Goal: Task Accomplishment & Management: Complete application form

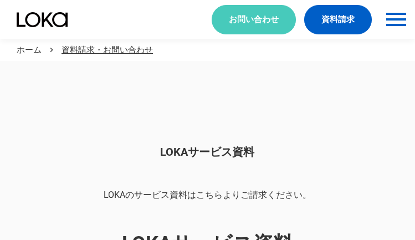
scroll to position [930, 0]
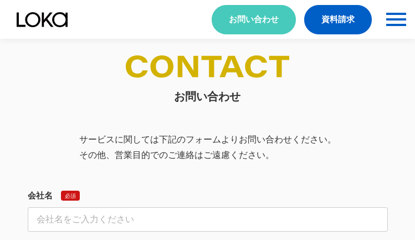
select select "その他"
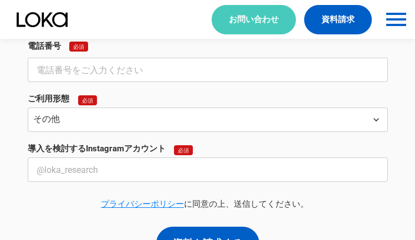
select select "その他"
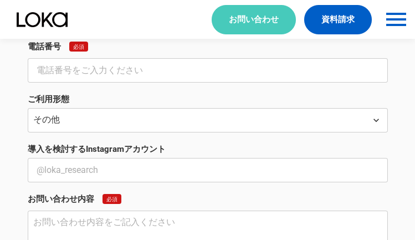
scroll to position [410, 0]
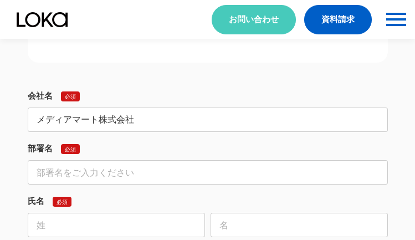
type input "メディアマート株式会社"
type input "クラウド事業部"
type input "[PERSON_NAME]"
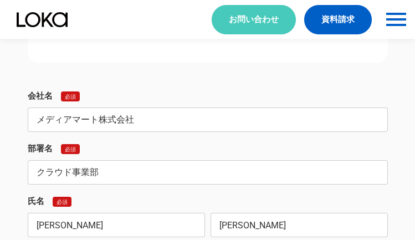
type input "[PERSON_NAME]"
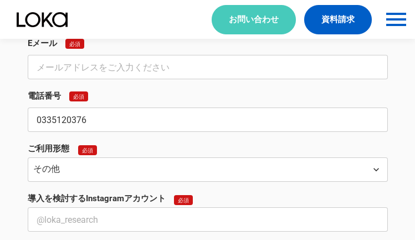
type input "0335120376"
type input "[EMAIL_ADDRESS][DOMAIN_NAME]"
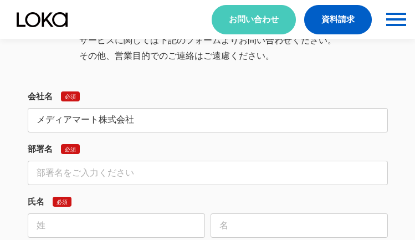
type input "メディアマート株式会社"
type input "クラウド事業部"
type input "[PERSON_NAME]"
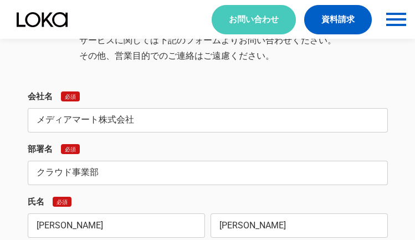
type input "[PERSON_NAME]"
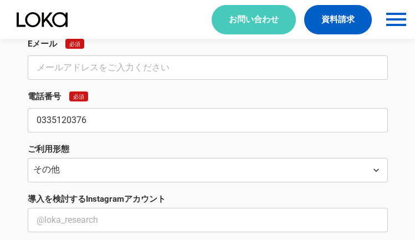
type input "0335120376"
type input "[EMAIL_ADDRESS][DOMAIN_NAME]"
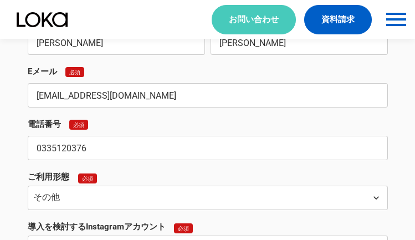
type input "[EMAIL_ADDRESS][DOMAIN_NAME]"
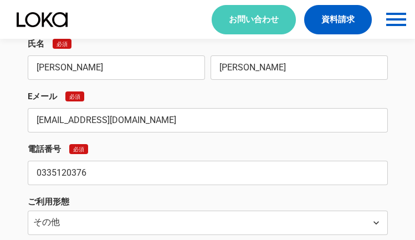
type input "[EMAIL_ADDRESS][DOMAIN_NAME]"
type textarea "lo・ipsumdolorsitam consecteturadi。elitseddoeiusmodtem。 inc14utlabor、etdolo18%ma…"
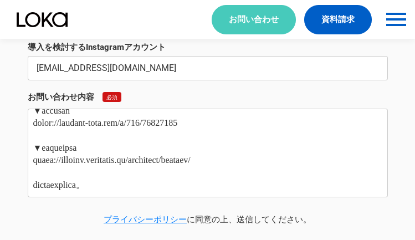
scroll to position [0, 0]
